Goal: Browse casually

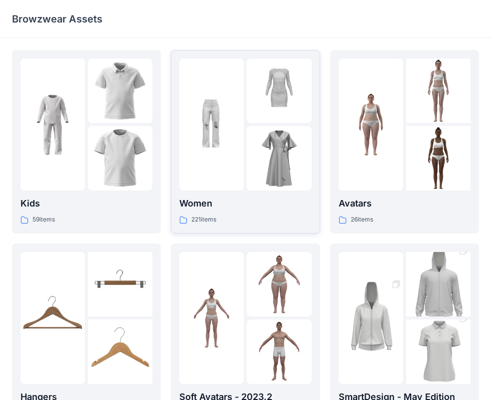
click at [286, 133] on img at bounding box center [279, 158] width 64 height 64
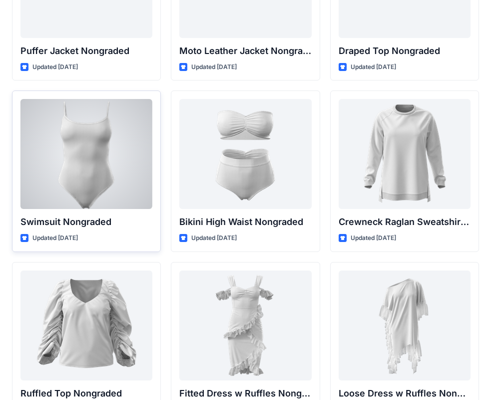
scroll to position [9724, 0]
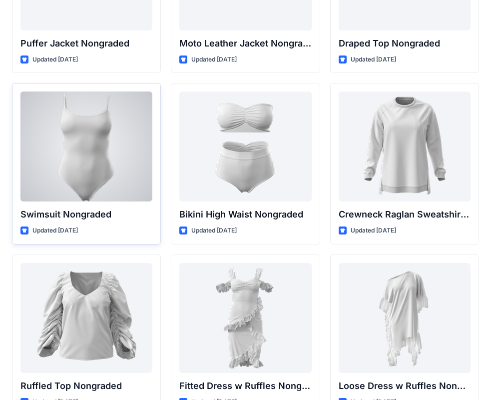
click at [87, 155] on div at bounding box center [86, 146] width 132 height 110
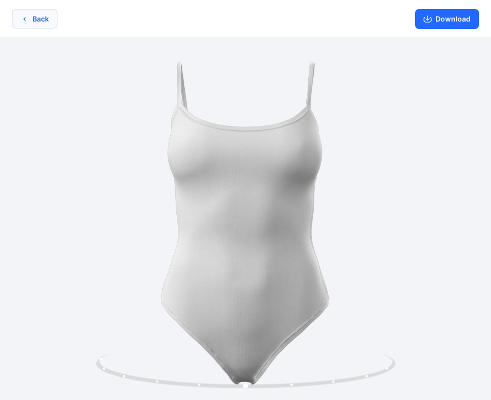
click at [32, 26] on button "Back" at bounding box center [34, 18] width 45 height 19
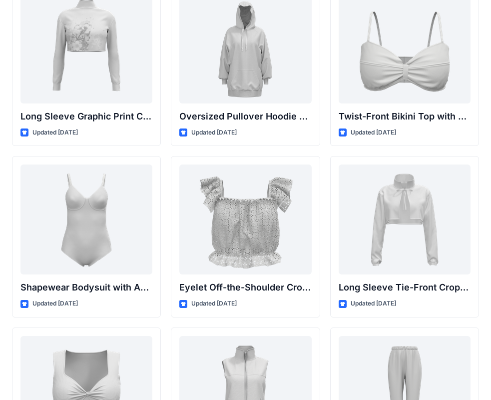
scroll to position [3155, 0]
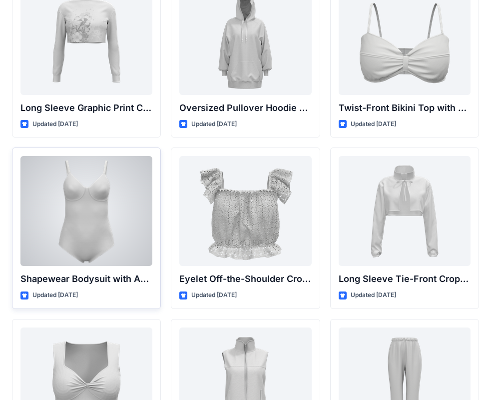
click at [93, 281] on p "Shapewear Bodysuit with Adjustable Straps" at bounding box center [86, 279] width 132 height 14
click at [90, 211] on div at bounding box center [86, 211] width 132 height 110
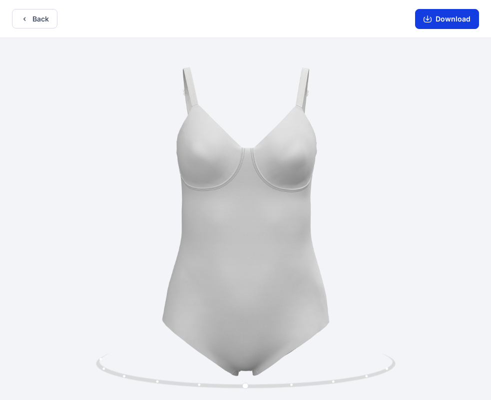
click at [462, 17] on button "Download" at bounding box center [447, 19] width 64 height 20
